Goal: Information Seeking & Learning: Learn about a topic

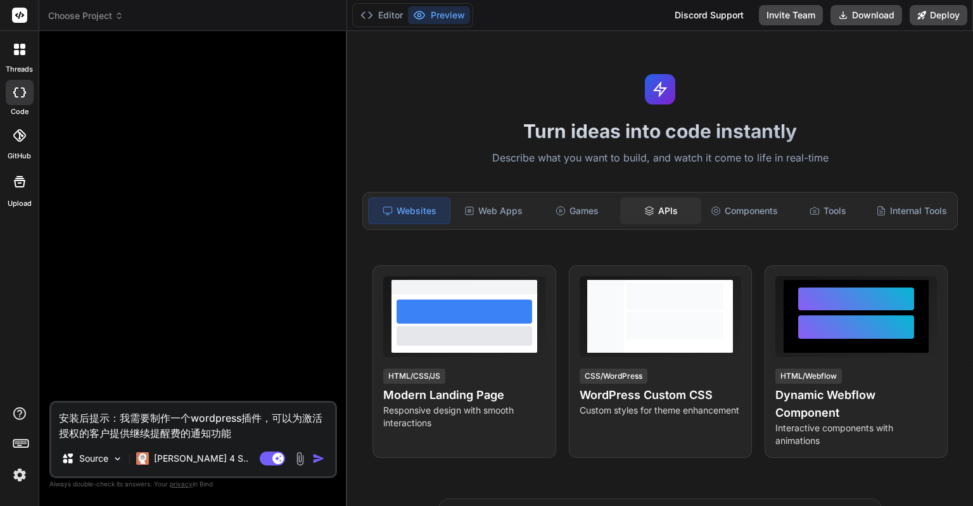
click at [674, 207] on div "APIs" at bounding box center [660, 211] width 81 height 27
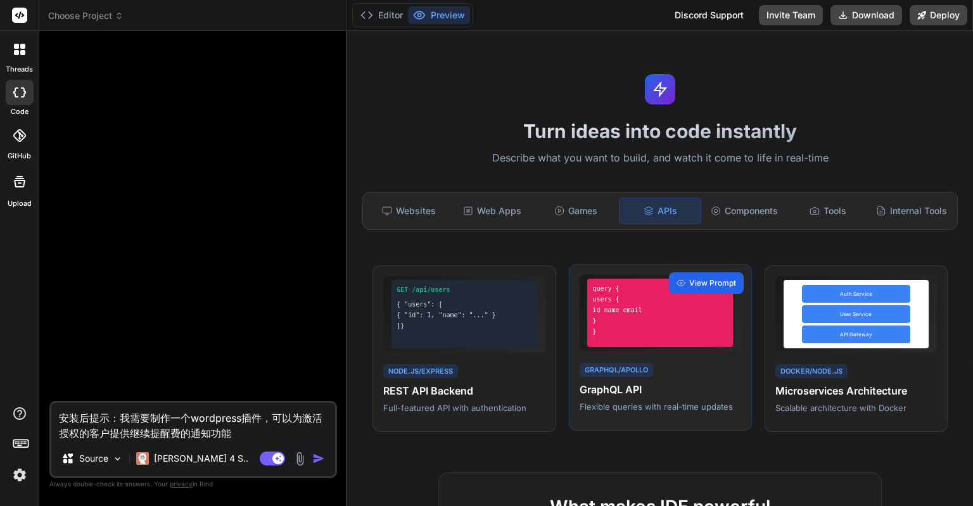
click at [677, 286] on div "View Prompt" at bounding box center [706, 283] width 75 height 22
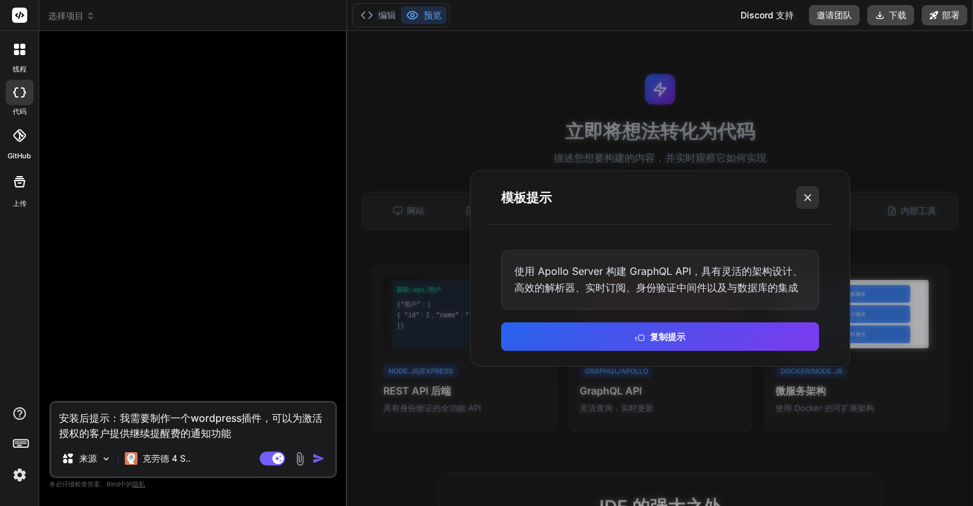
click at [809, 196] on icon at bounding box center [808, 197] width 13 height 13
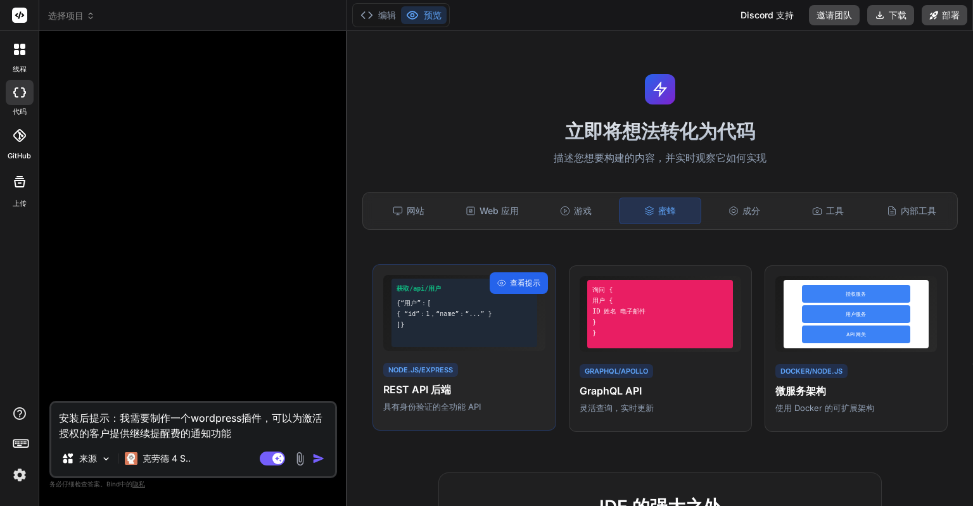
drag, startPoint x: 502, startPoint y: 318, endPoint x: 497, endPoint y: 288, distance: 30.3
click at [497, 288] on icon at bounding box center [501, 283] width 9 height 9
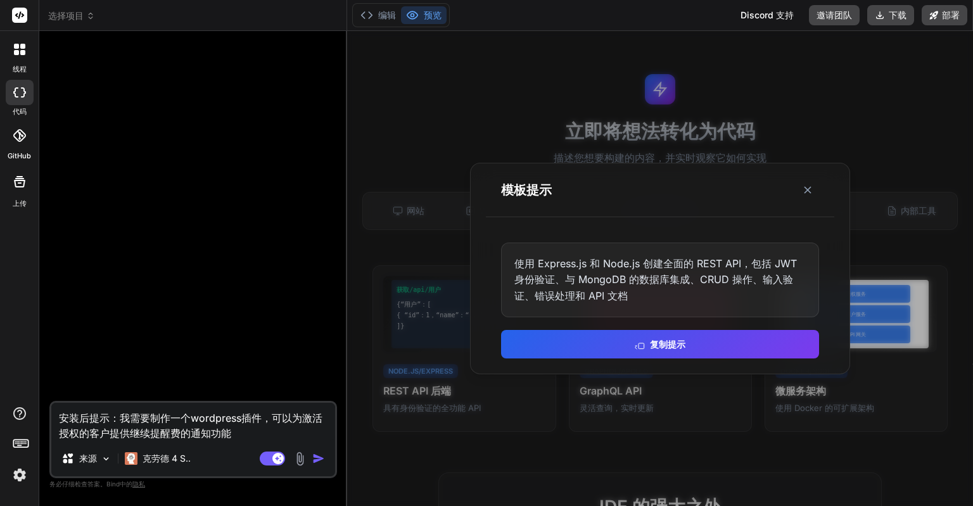
click at [458, 293] on div at bounding box center [660, 268] width 626 height 475
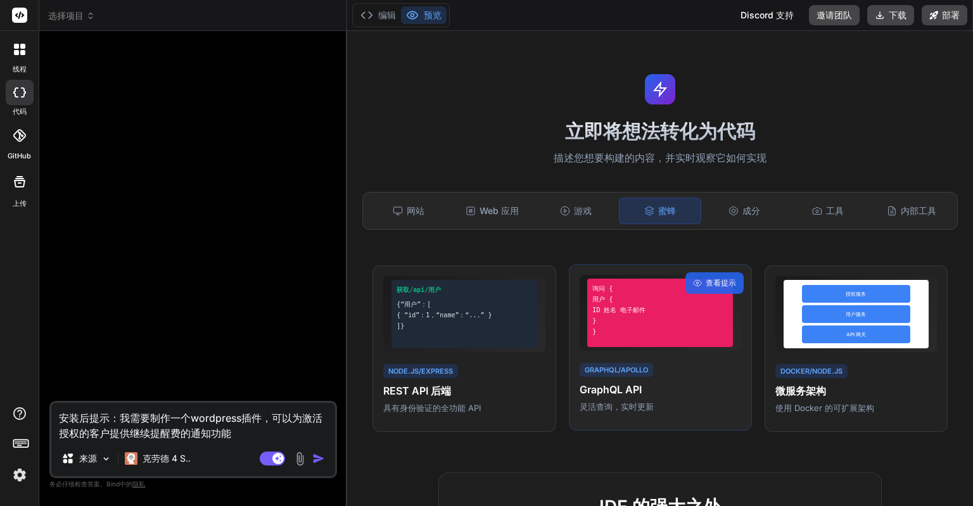
click at [646, 313] on div "询问 { 用户 { ID 姓名 电子邮件 } }" at bounding box center [660, 313] width 146 height 68
click at [697, 294] on div "查看提示" at bounding box center [715, 283] width 58 height 22
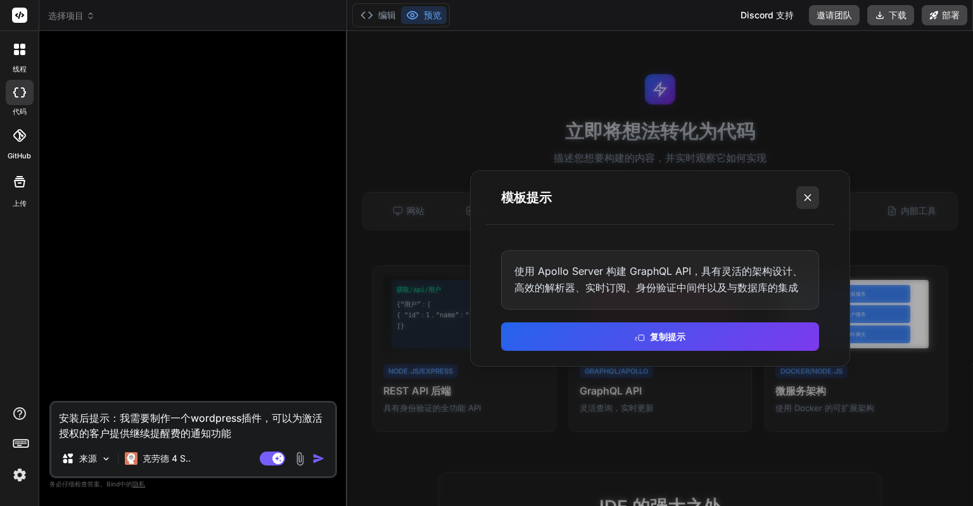
click at [807, 192] on icon at bounding box center [808, 197] width 13 height 13
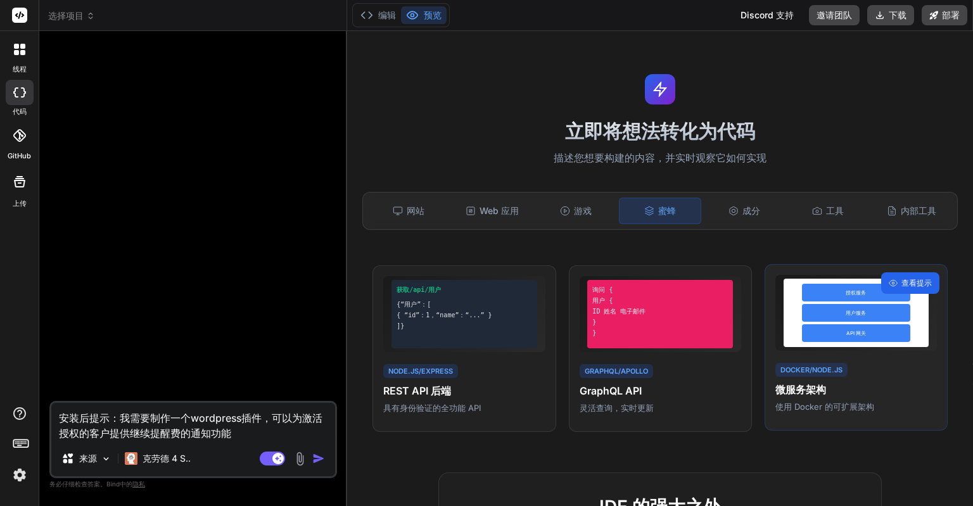
click at [902, 288] on font "查看提示" at bounding box center [917, 283] width 30 height 10
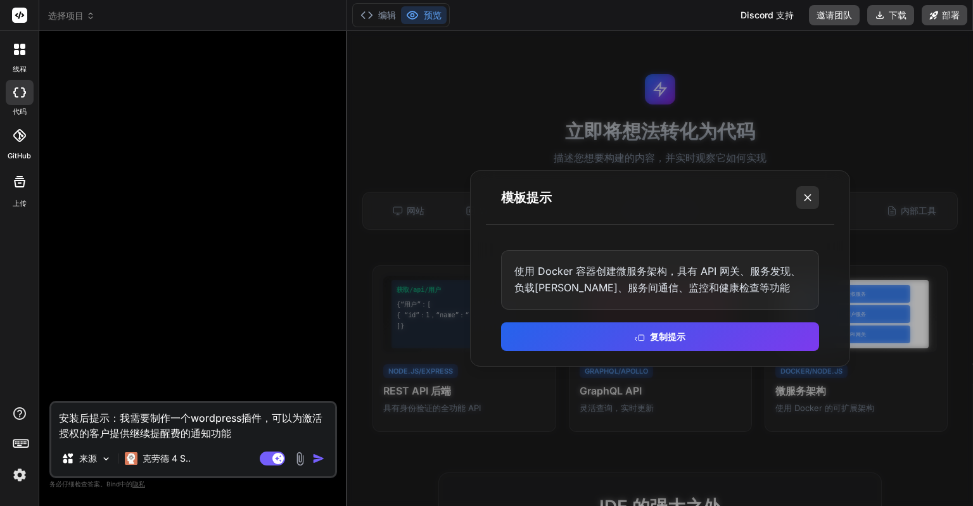
click at [807, 200] on icon at bounding box center [808, 197] width 13 height 13
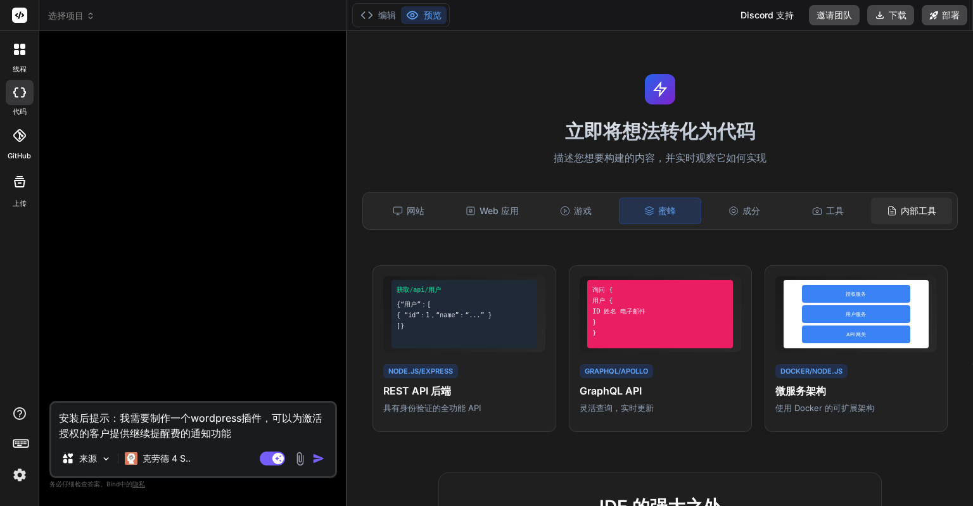
click at [902, 213] on font "内部工具" at bounding box center [918, 210] width 35 height 11
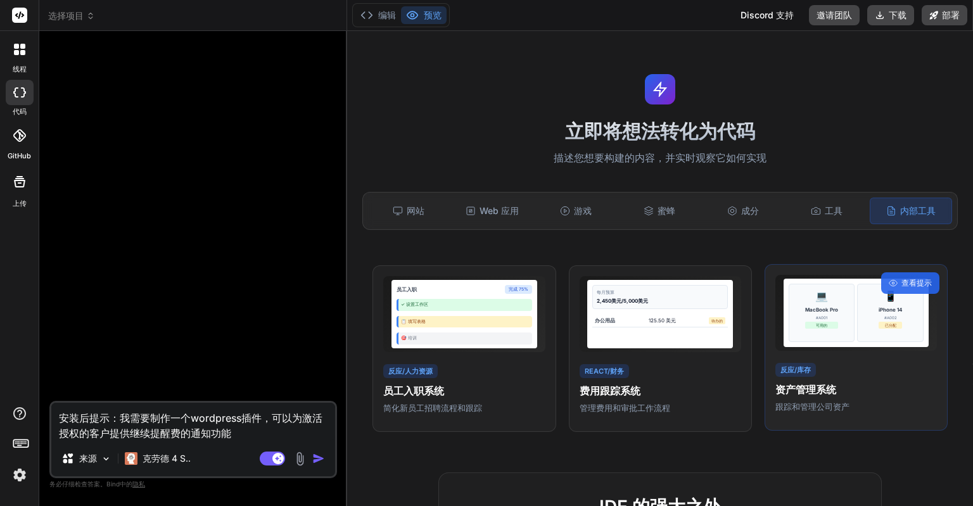
click at [826, 313] on font "MacBook Pro" at bounding box center [821, 310] width 33 height 6
click at [906, 288] on font "查看提示" at bounding box center [917, 283] width 30 height 10
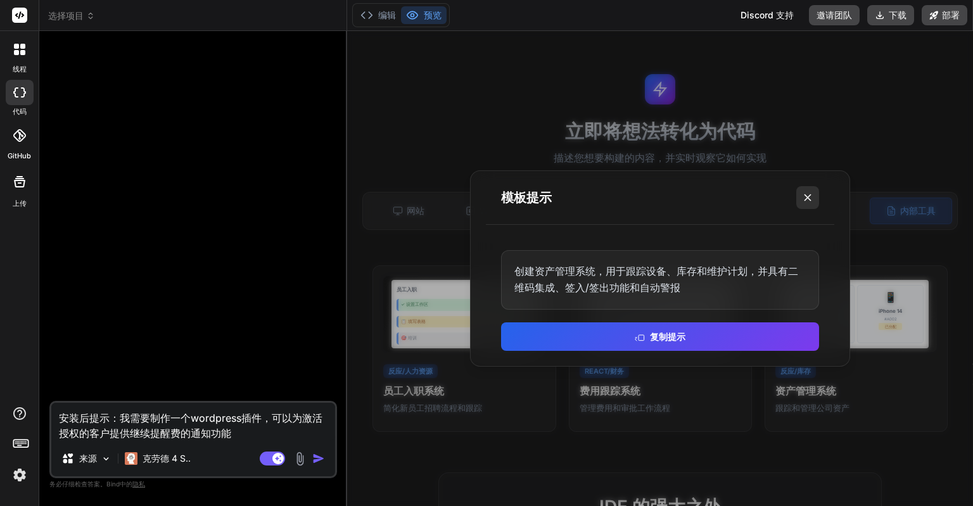
click at [804, 200] on icon at bounding box center [808, 197] width 13 height 13
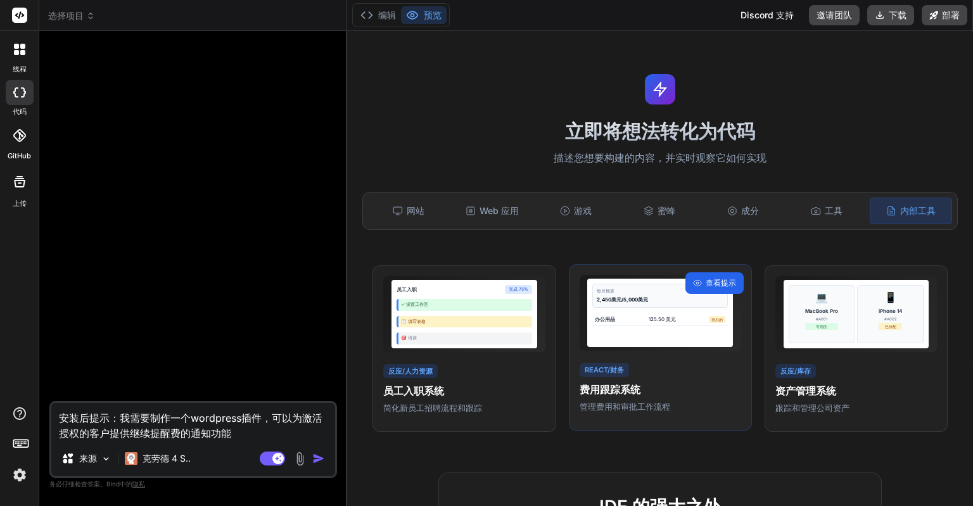
click at [706, 288] on font "查看提示" at bounding box center [721, 283] width 30 height 10
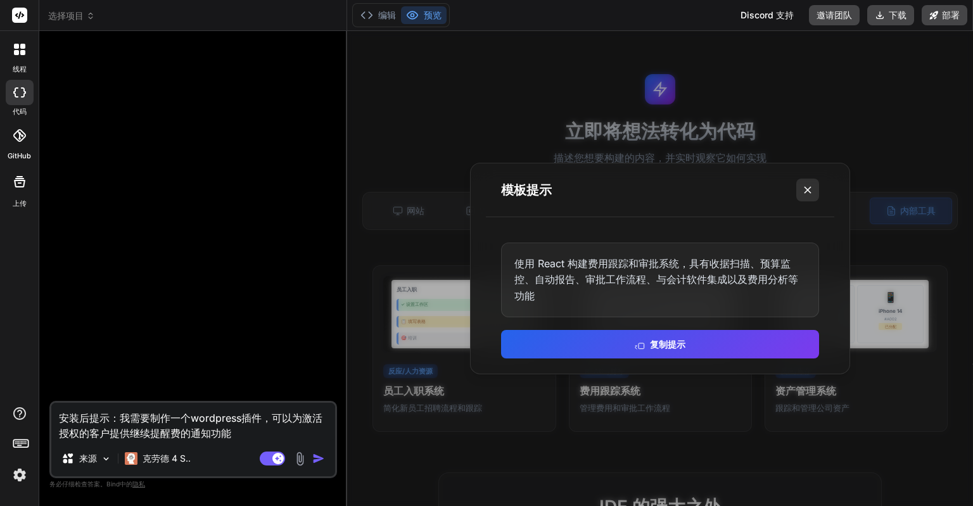
click at [809, 192] on icon at bounding box center [808, 190] width 13 height 13
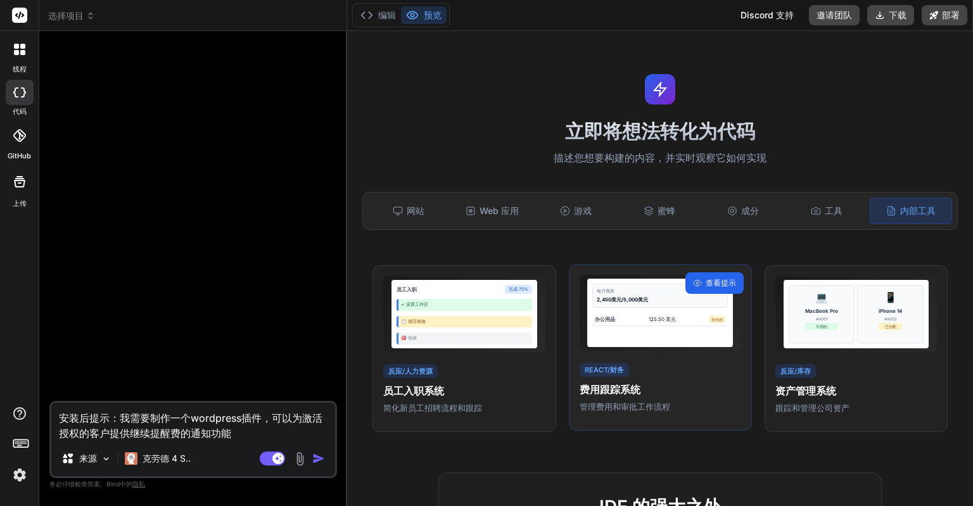
click at [693, 286] on icon at bounding box center [697, 283] width 8 height 6
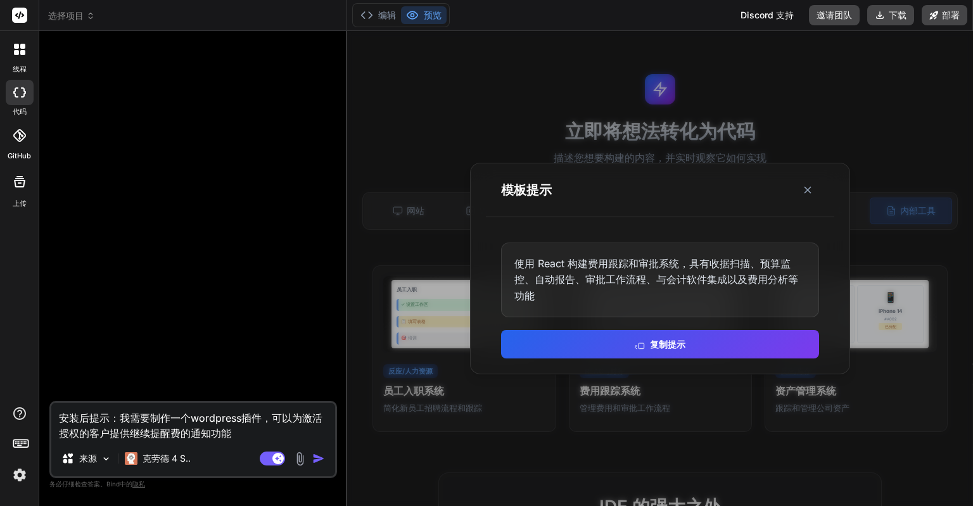
click at [632, 392] on div at bounding box center [660, 268] width 626 height 475
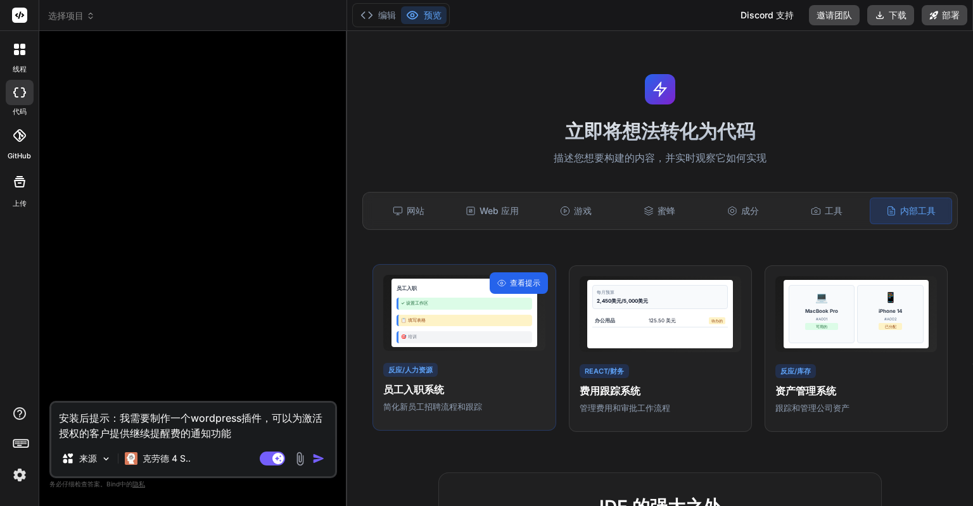
click at [515, 287] on font "查看提示" at bounding box center [525, 283] width 30 height 10
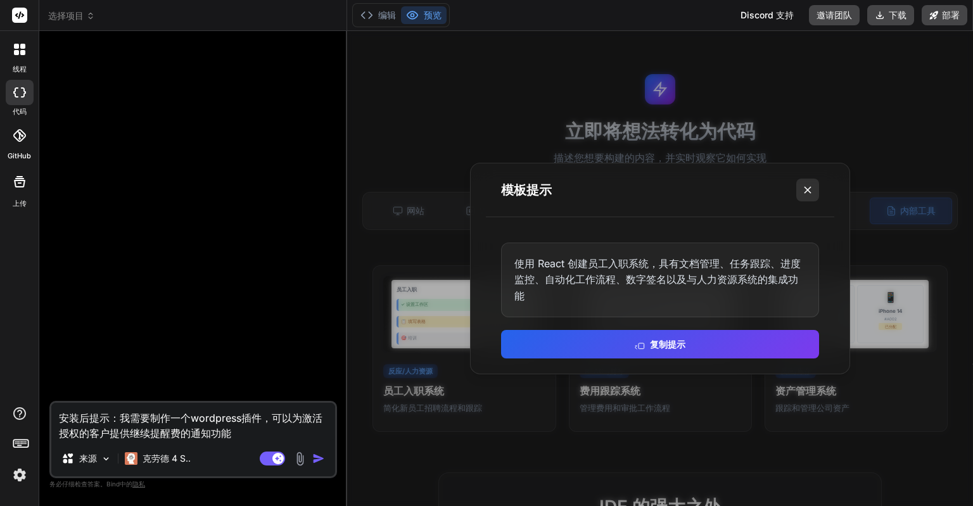
click at [819, 188] on button at bounding box center [807, 190] width 23 height 23
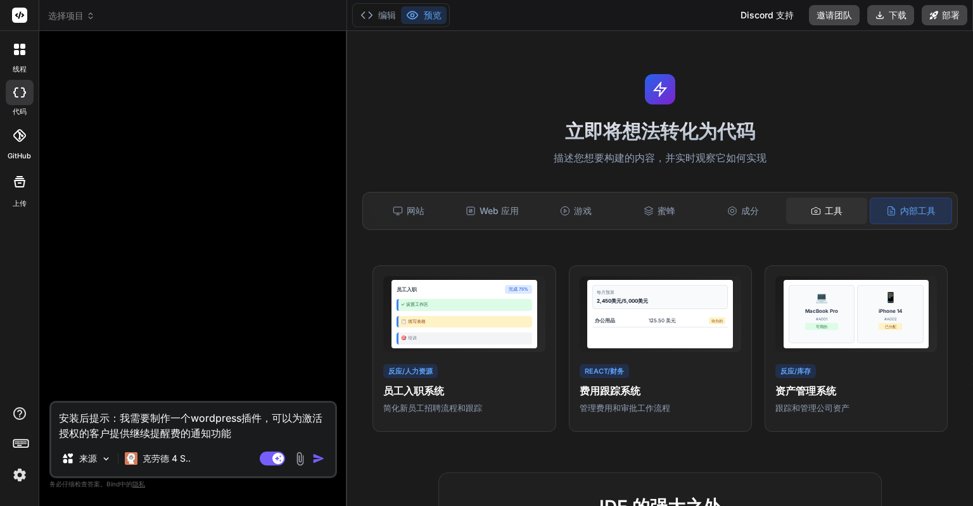
click at [819, 203] on div "工具" at bounding box center [826, 211] width 81 height 27
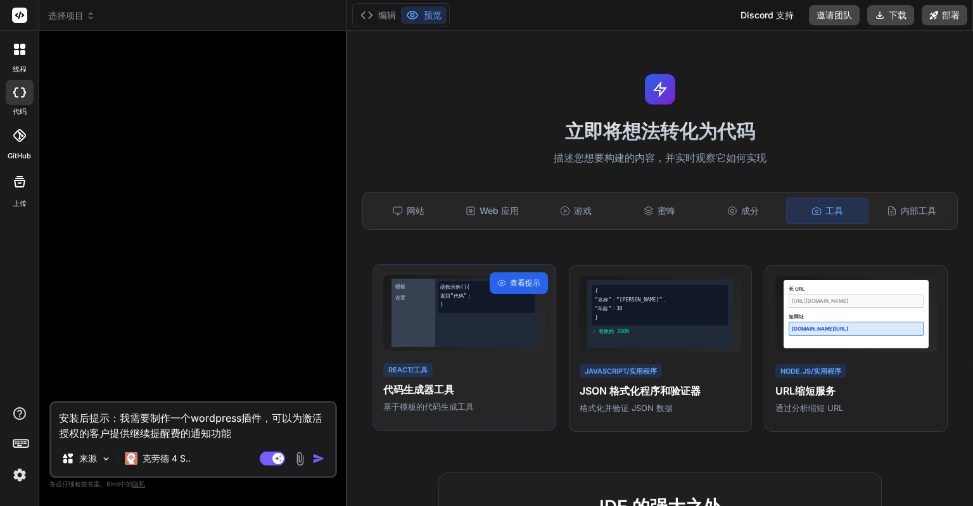
click at [508, 284] on div "查看提示" at bounding box center [519, 283] width 58 height 22
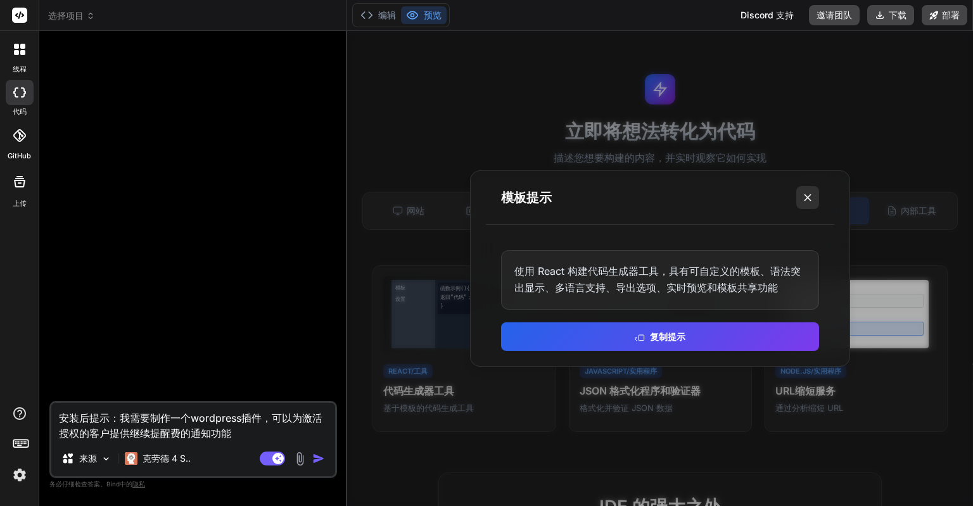
click at [806, 196] on line at bounding box center [808, 198] width 6 height 6
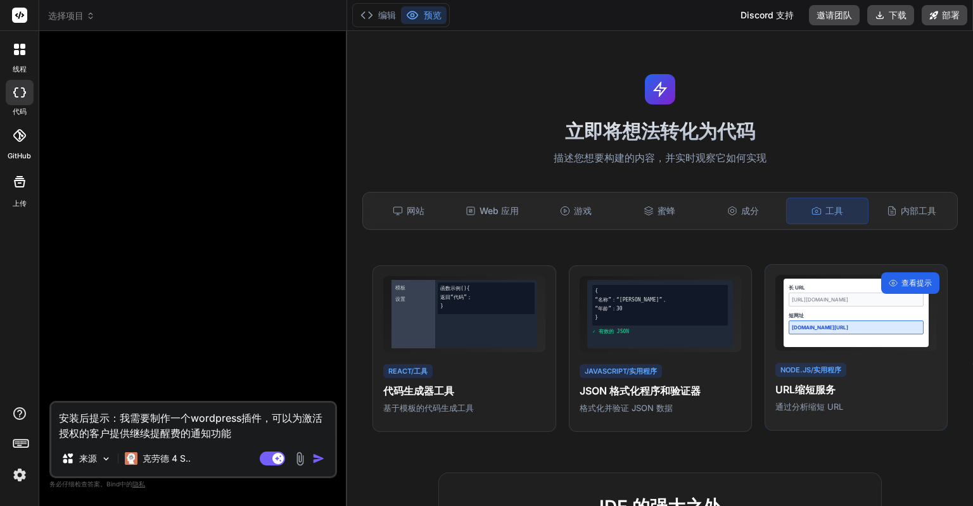
click at [907, 288] on font "查看提示" at bounding box center [917, 283] width 30 height 10
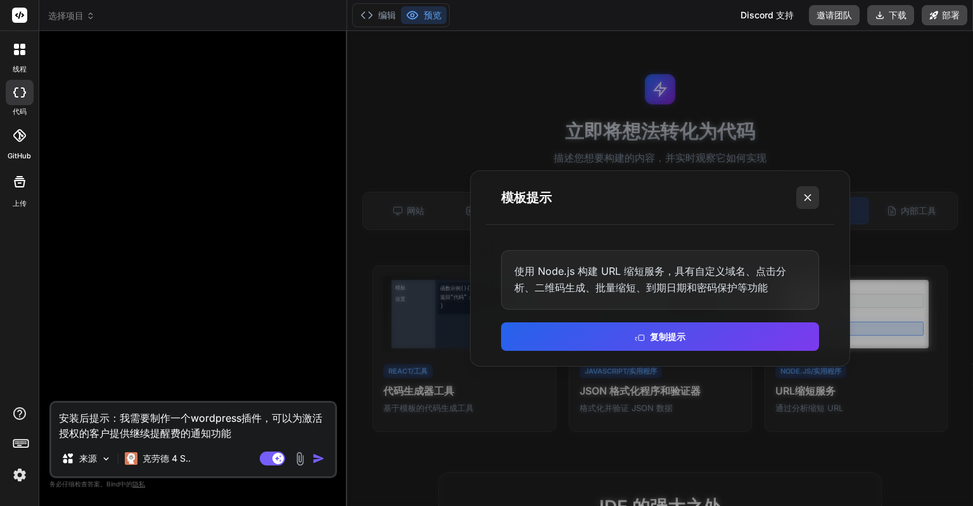
click at [803, 205] on button at bounding box center [807, 197] width 23 height 23
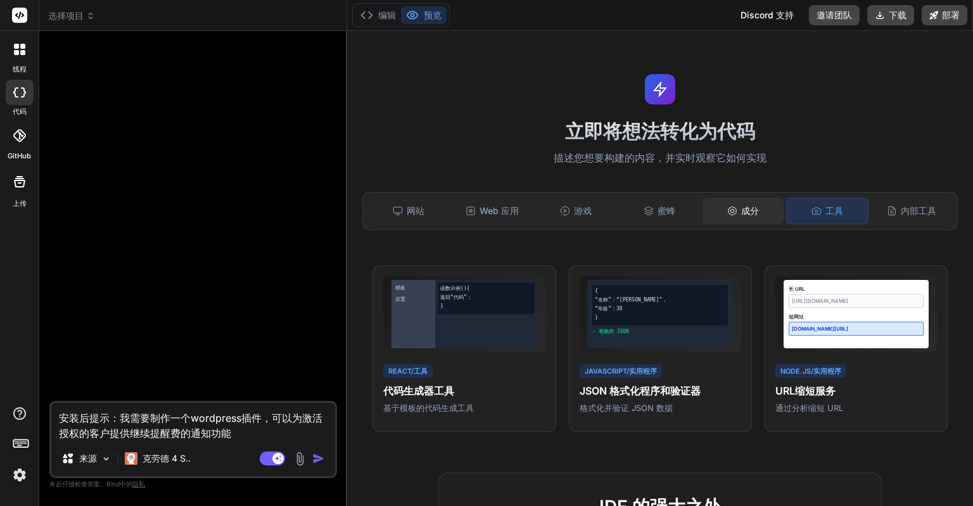
click at [746, 215] on font "成分" at bounding box center [750, 210] width 18 height 11
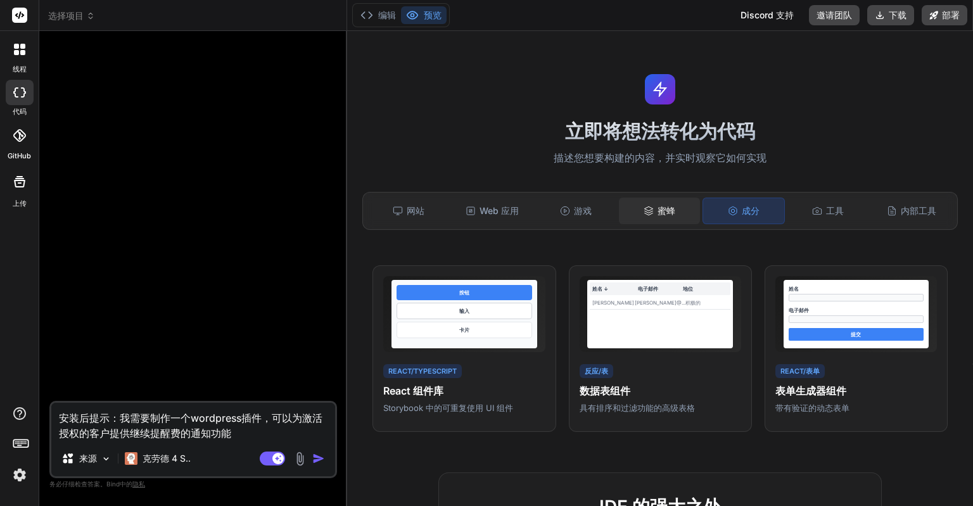
click at [664, 207] on font "蜜蜂" at bounding box center [667, 210] width 18 height 11
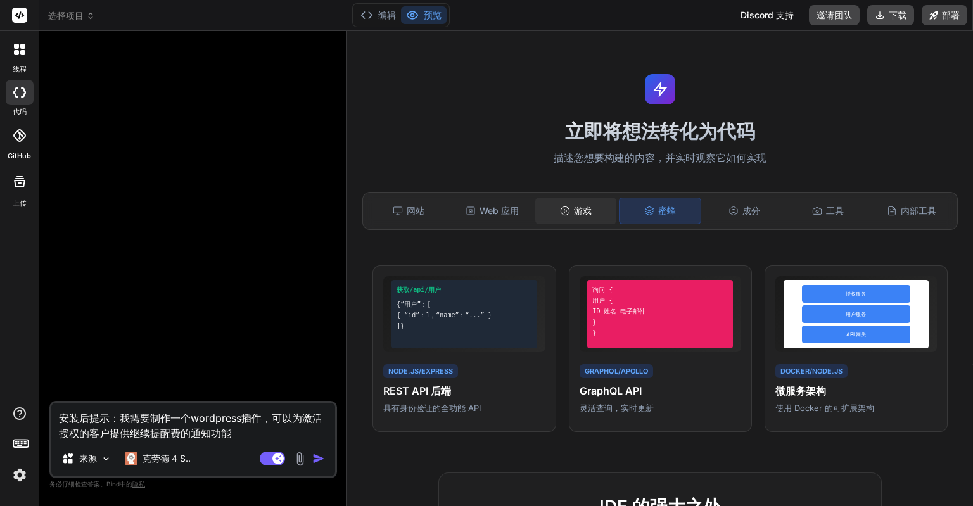
click at [598, 210] on div "游戏" at bounding box center [575, 211] width 81 height 27
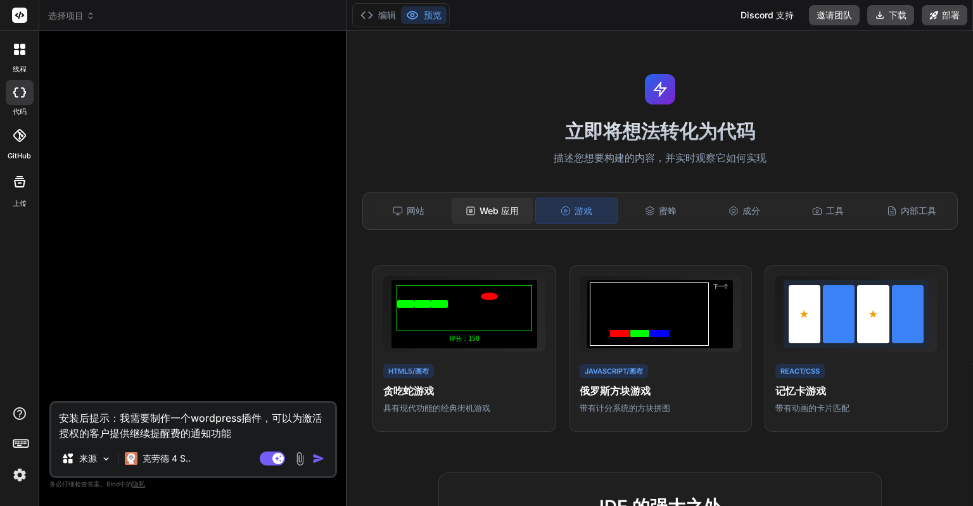
click at [504, 212] on font "Web 应用" at bounding box center [499, 210] width 39 height 11
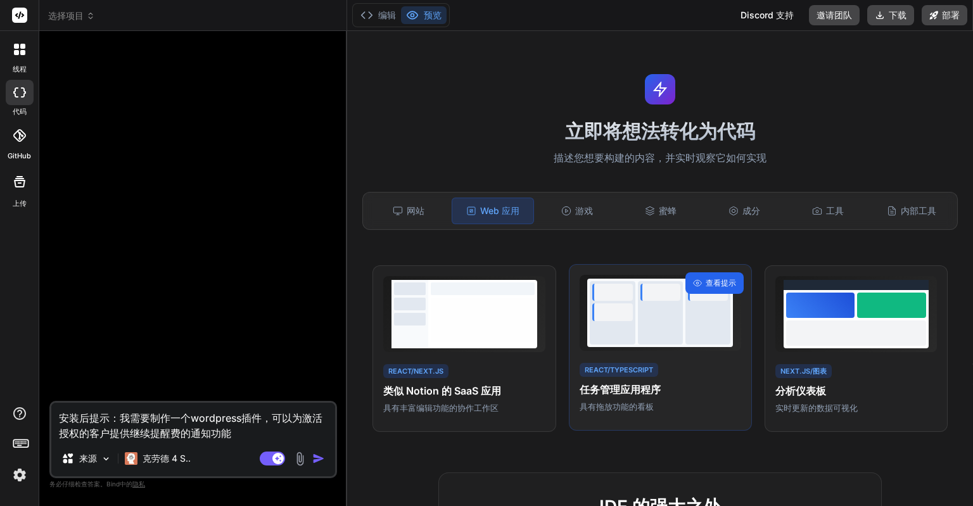
click at [713, 288] on font "查看提示" at bounding box center [721, 283] width 30 height 10
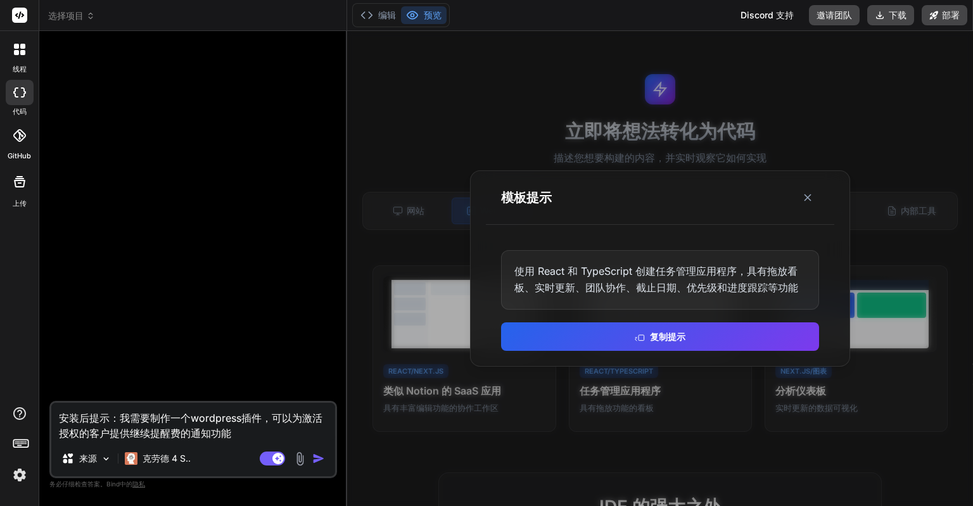
click at [449, 312] on div at bounding box center [660, 268] width 626 height 475
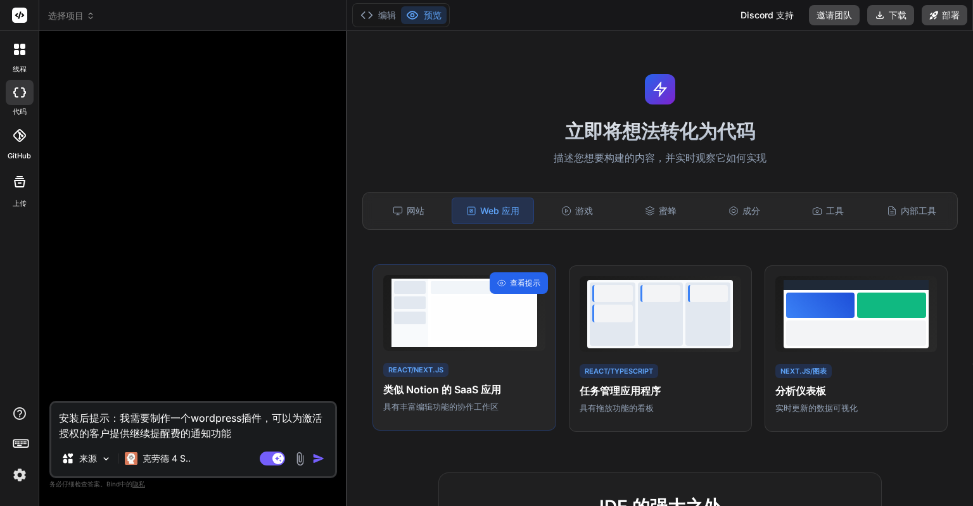
click at [502, 288] on icon at bounding box center [501, 283] width 9 height 9
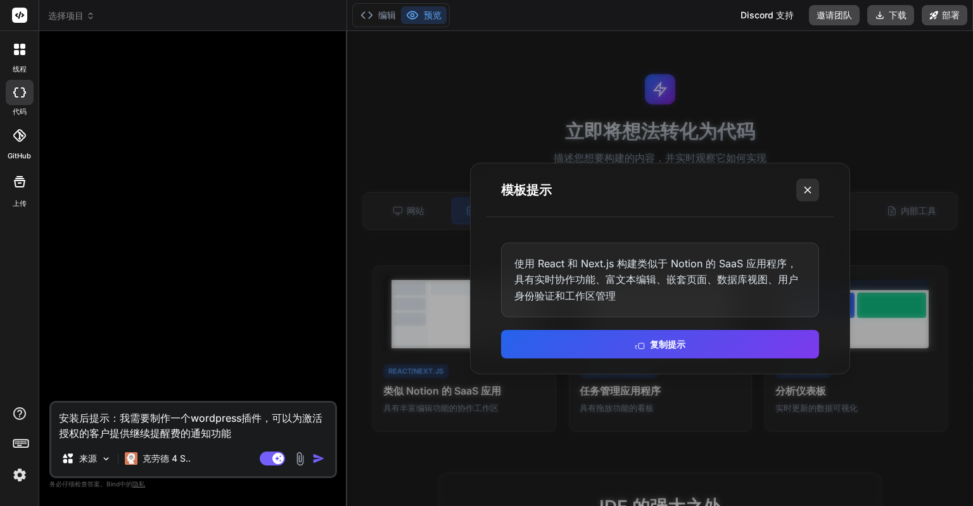
click at [803, 189] on icon at bounding box center [808, 190] width 13 height 13
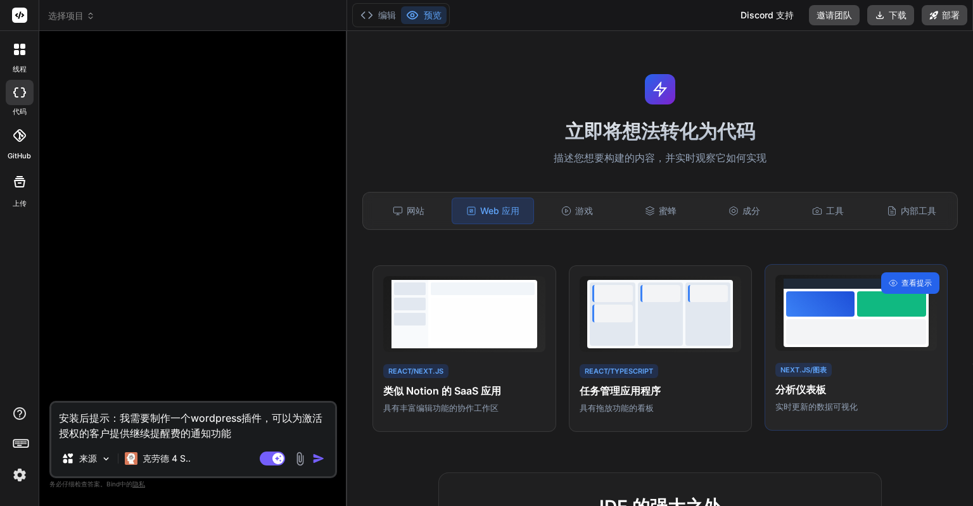
click at [902, 288] on font "查看提示" at bounding box center [917, 283] width 30 height 10
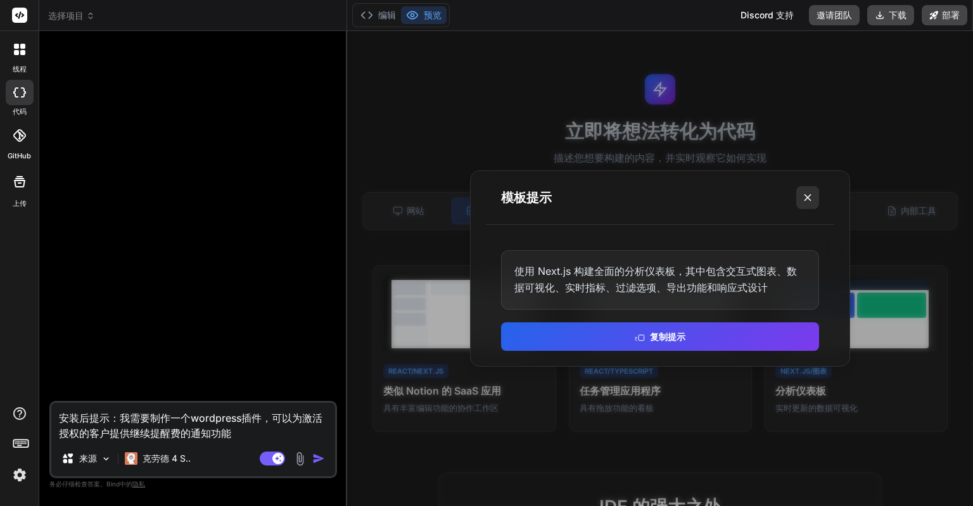
click at [815, 198] on button at bounding box center [807, 197] width 23 height 23
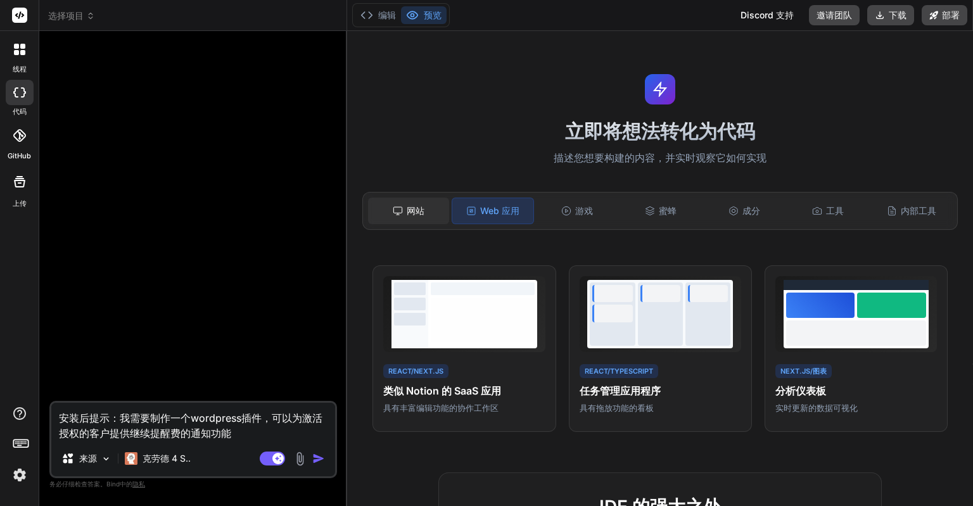
click at [440, 207] on div "网站" at bounding box center [408, 211] width 81 height 27
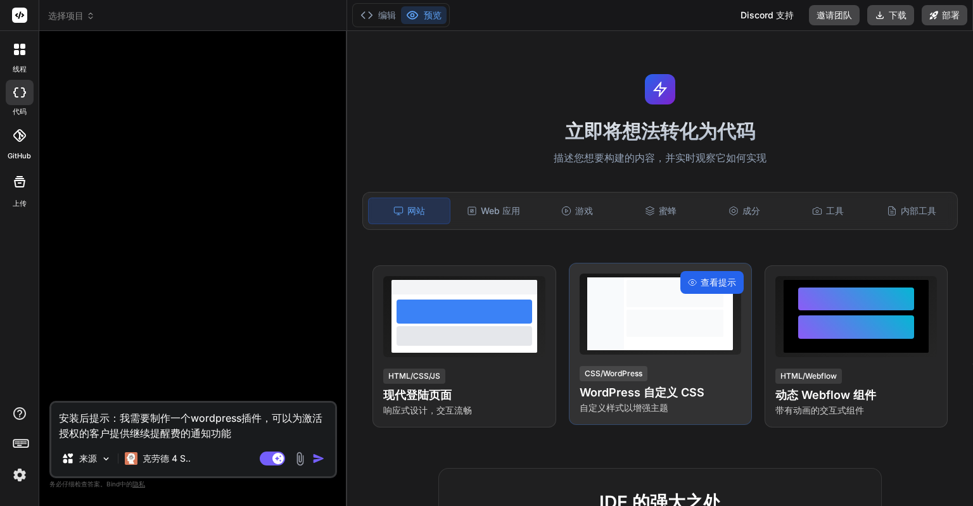
click at [703, 288] on font "查看提示" at bounding box center [718, 282] width 35 height 11
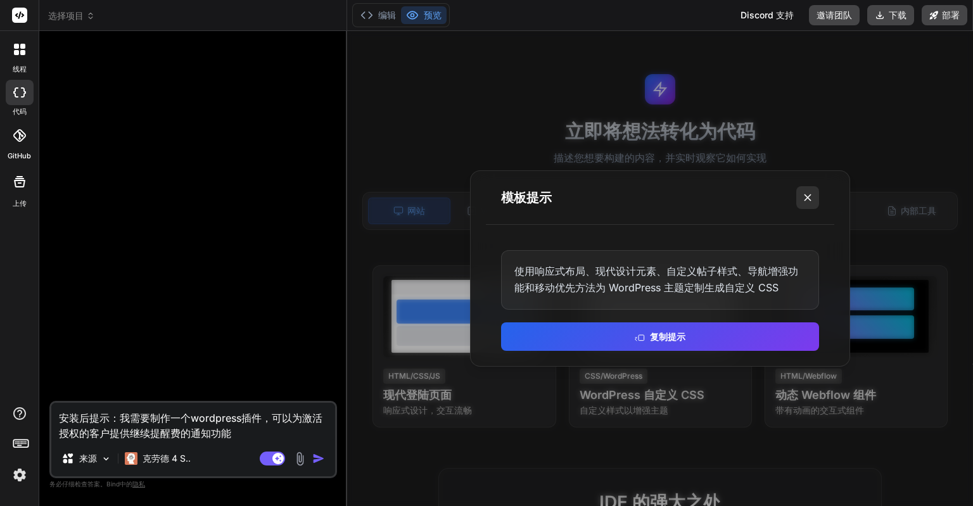
click at [803, 202] on icon at bounding box center [808, 197] width 13 height 13
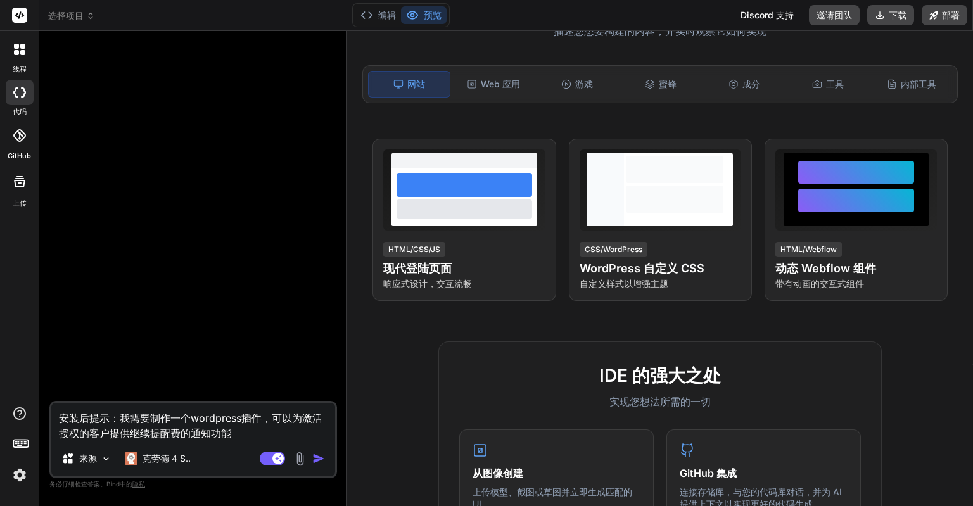
scroll to position [63, 0]
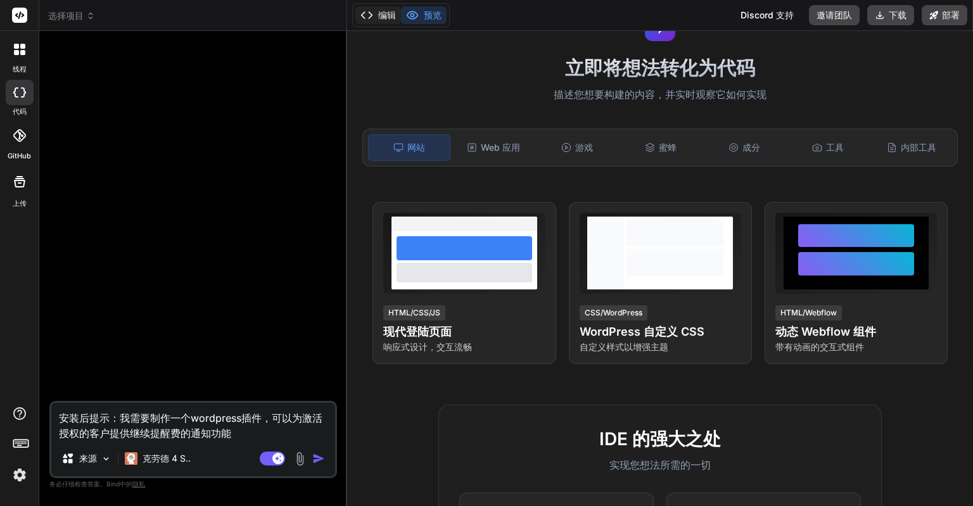
click at [373, 15] on icon at bounding box center [367, 15] width 13 height 13
